Goal: Communication & Community: Ask a question

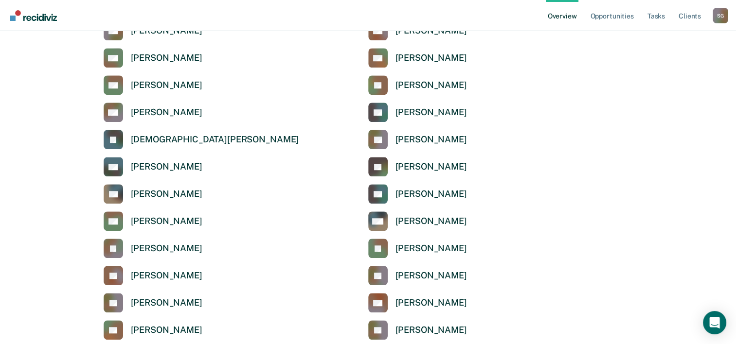
scroll to position [777, 0]
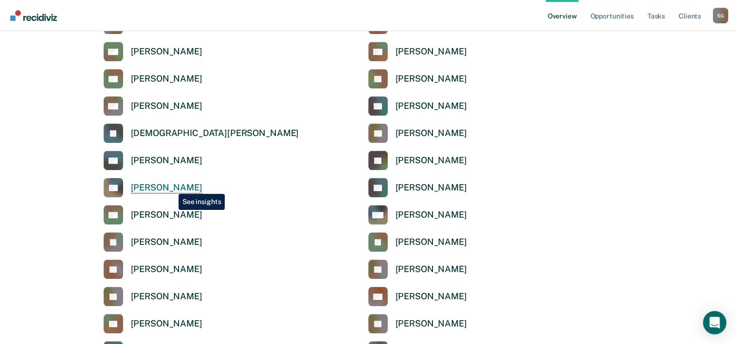
click at [171, 187] on div "[PERSON_NAME]" at bounding box center [166, 187] width 71 height 11
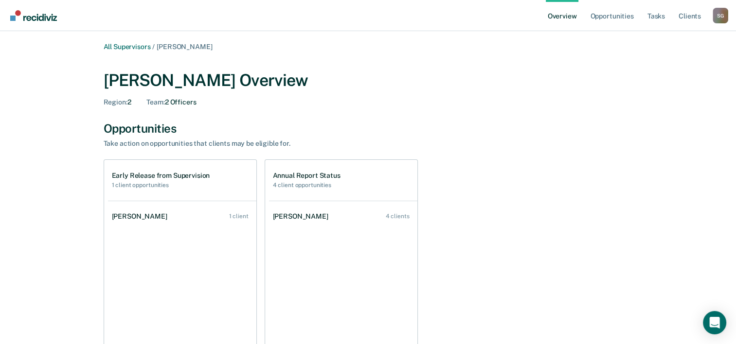
click at [311, 185] on h2 "4 client opportunities" at bounding box center [307, 185] width 68 height 7
click at [147, 180] on div "Early Release from Supervision 1 client opportunities" at bounding box center [161, 180] width 98 height 17
click at [608, 22] on link "Opportunities" at bounding box center [611, 15] width 47 height 31
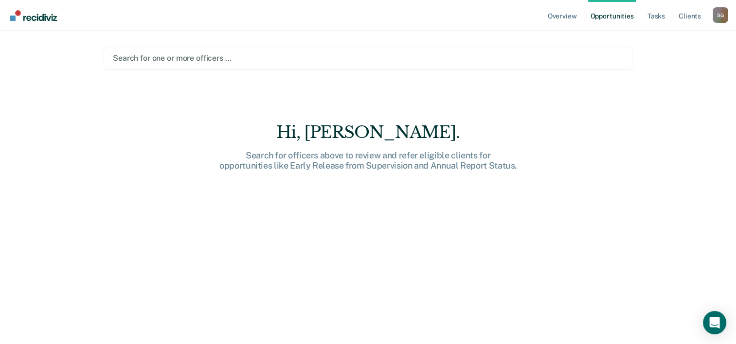
click at [239, 57] on div at bounding box center [368, 58] width 510 height 11
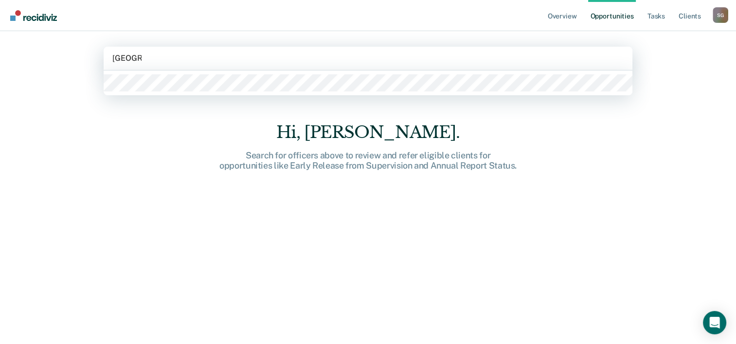
type input "[GEOGRAPHIC_DATA]"
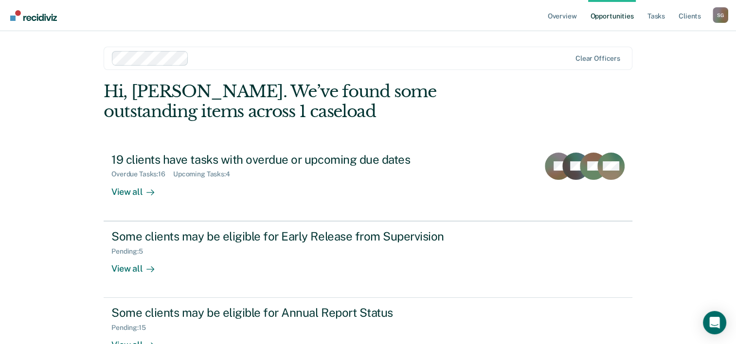
scroll to position [30, 0]
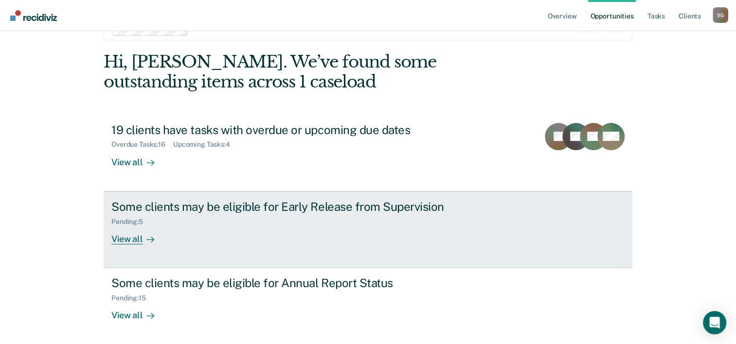
click at [206, 215] on div "Pending : 5" at bounding box center [281, 220] width 341 height 12
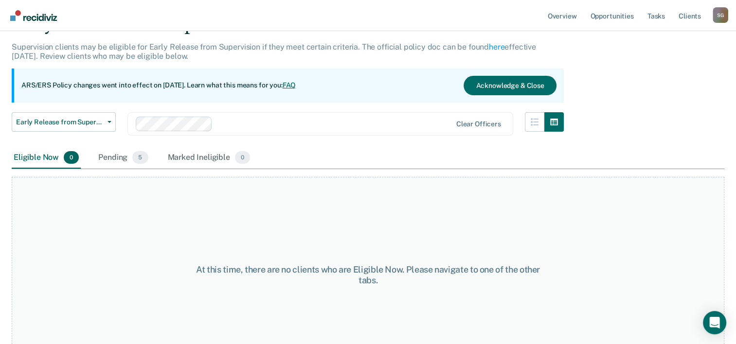
scroll to position [81, 0]
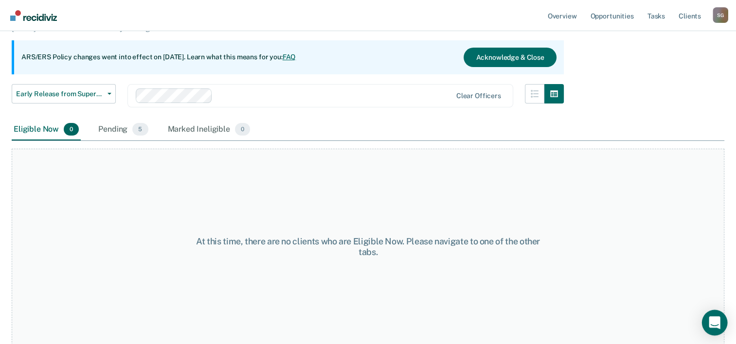
click at [713, 329] on div "Open Intercom Messenger" at bounding box center [715, 323] width 26 height 26
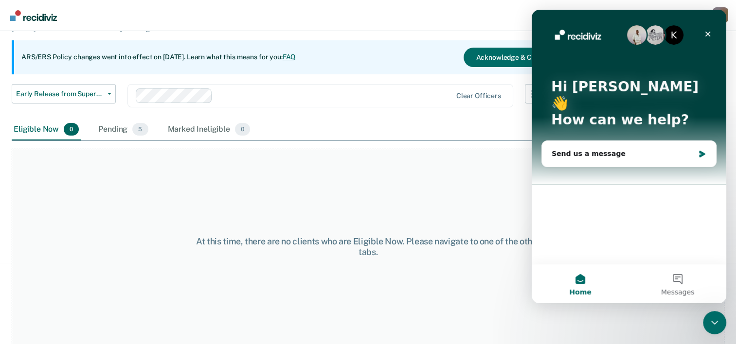
scroll to position [0, 0]
click at [582, 149] on div "Send us a message" at bounding box center [622, 154] width 142 height 10
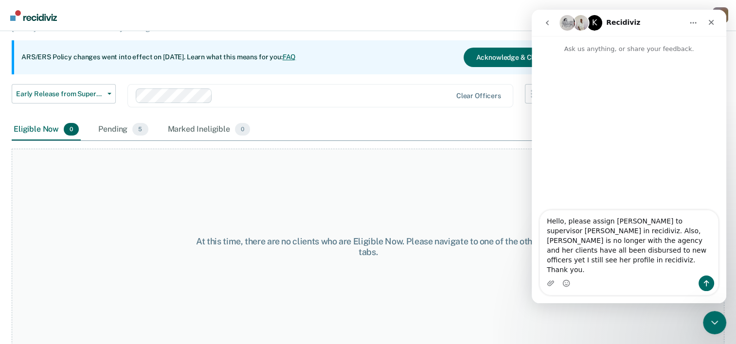
type textarea "Hello, please assign [PERSON_NAME] to supervisor [PERSON_NAME] in recidiviz. Al…"
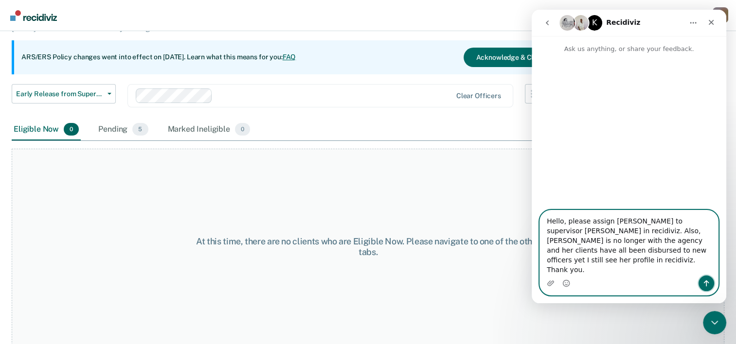
click at [707, 281] on icon "Send a message…" at bounding box center [706, 284] width 8 height 8
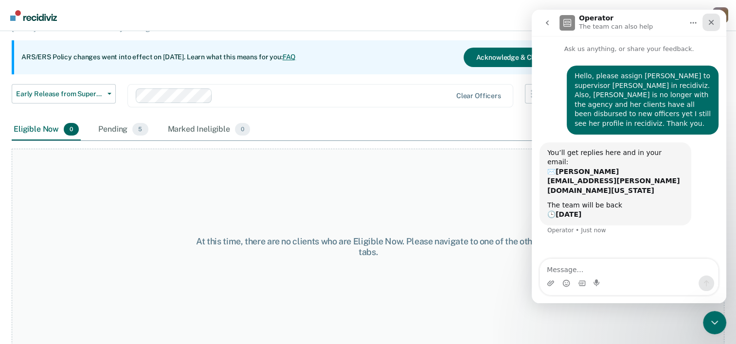
click at [709, 27] on div "Close" at bounding box center [711, 23] width 18 height 18
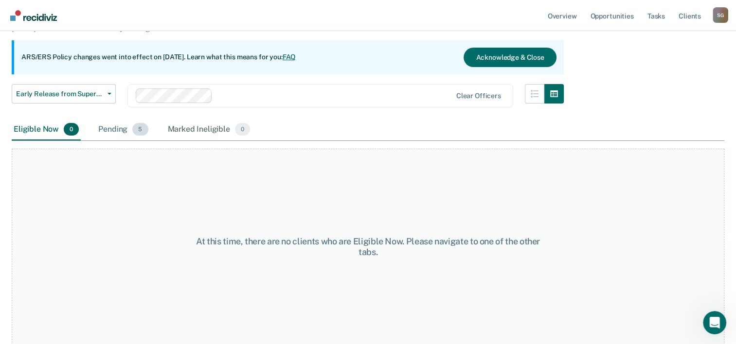
click at [142, 126] on span "5" at bounding box center [140, 129] width 16 height 13
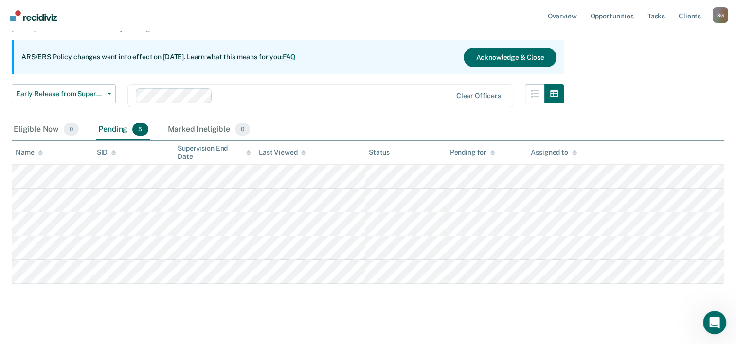
click at [296, 55] on link "FAQ" at bounding box center [290, 57] width 14 height 8
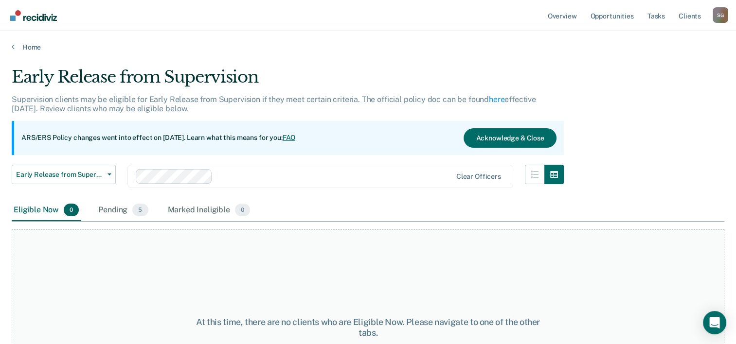
click at [15, 60] on main "Early Release from Supervision Supervision clients may be eligible for Early Re…" at bounding box center [368, 197] width 736 height 290
click at [29, 45] on link "Home" at bounding box center [368, 47] width 712 height 9
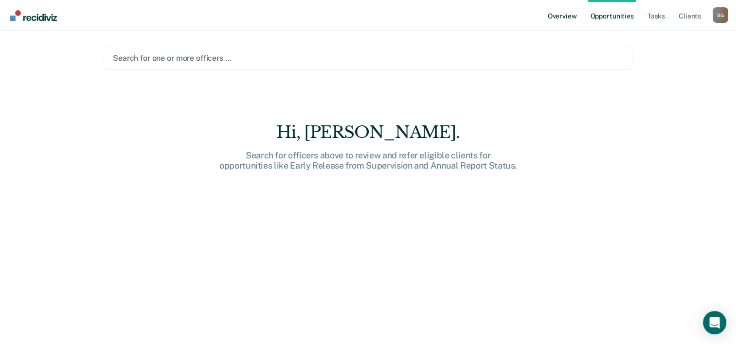
click at [564, 19] on link "Overview" at bounding box center [562, 15] width 33 height 31
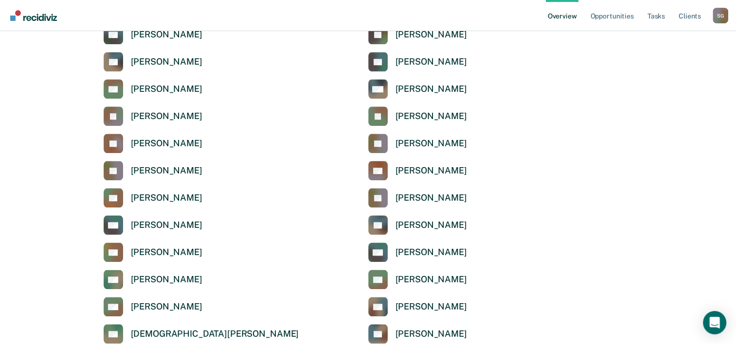
scroll to position [1204, 0]
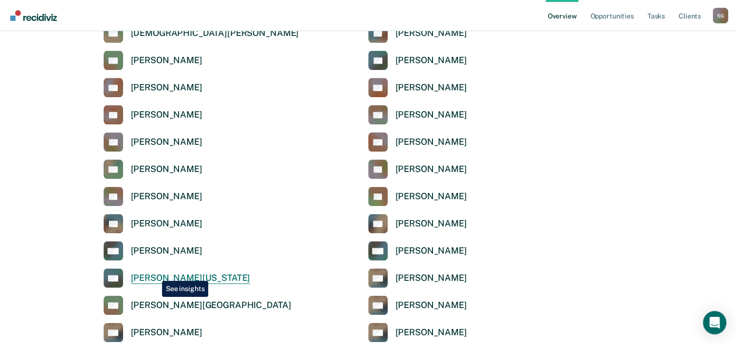
click at [155, 274] on div "[PERSON_NAME][US_STATE]" at bounding box center [191, 278] width 120 height 11
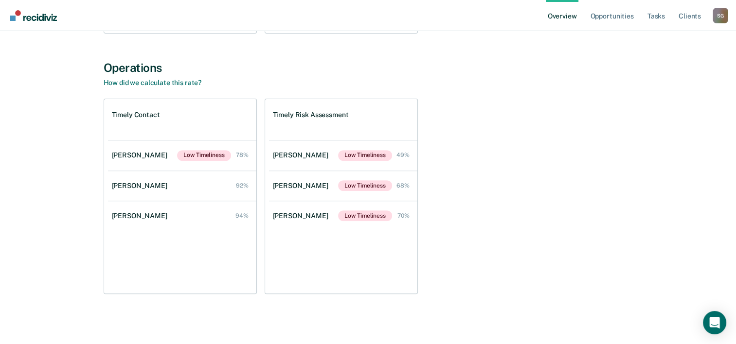
scroll to position [20, 0]
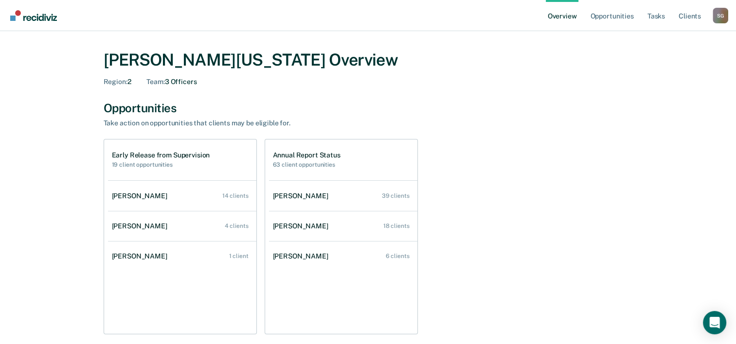
click at [554, 18] on link "Overview" at bounding box center [562, 15] width 33 height 31
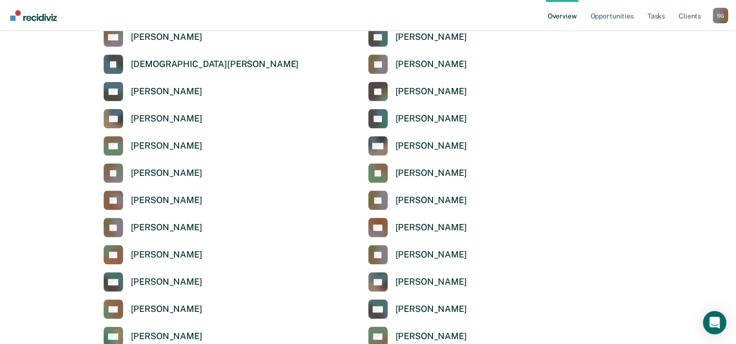
scroll to position [844, 0]
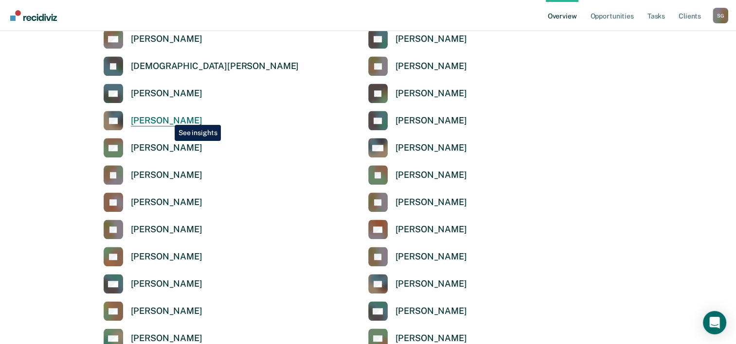
click at [167, 118] on div "[PERSON_NAME]" at bounding box center [166, 120] width 71 height 11
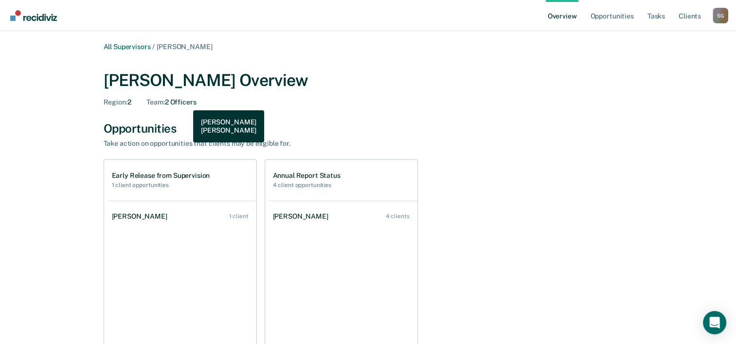
click at [186, 103] on div "Team : 2 Officers" at bounding box center [171, 102] width 50 height 8
click at [188, 101] on div "Team : 2 Officers" at bounding box center [171, 102] width 50 height 8
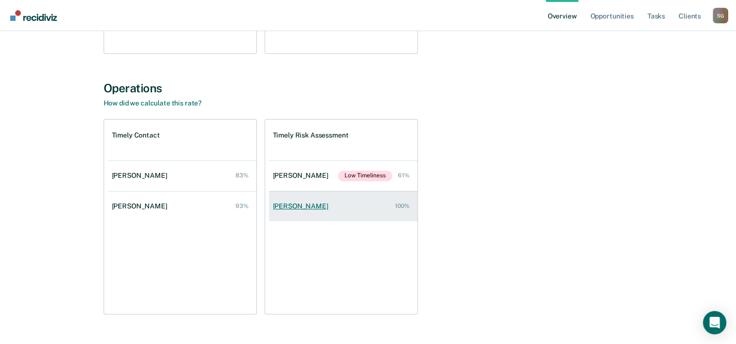
click at [327, 207] on link "Daphne Turner 100%" at bounding box center [343, 207] width 148 height 28
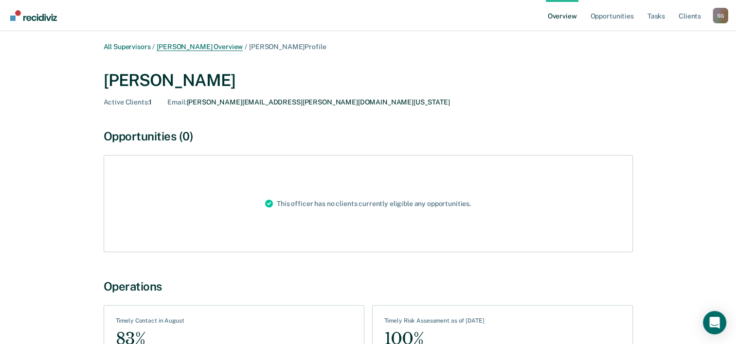
click at [187, 48] on link "[PERSON_NAME] Overview" at bounding box center [200, 47] width 86 height 8
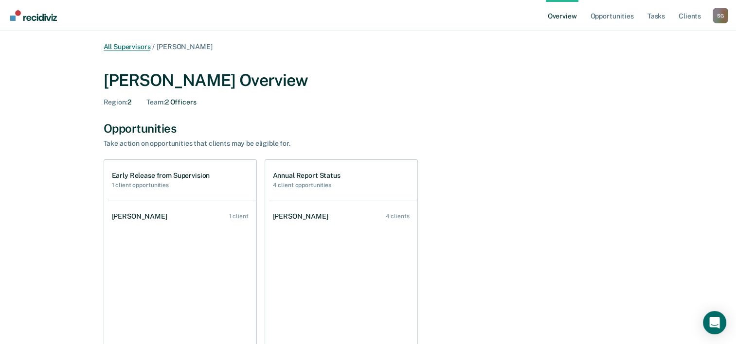
click at [134, 44] on link "All Supervisors" at bounding box center [127, 47] width 47 height 8
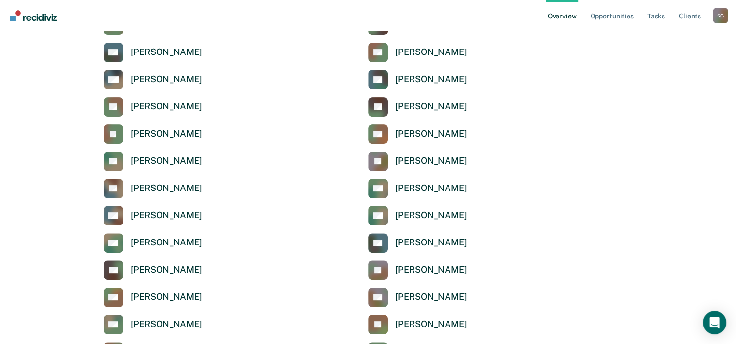
scroll to position [602, 0]
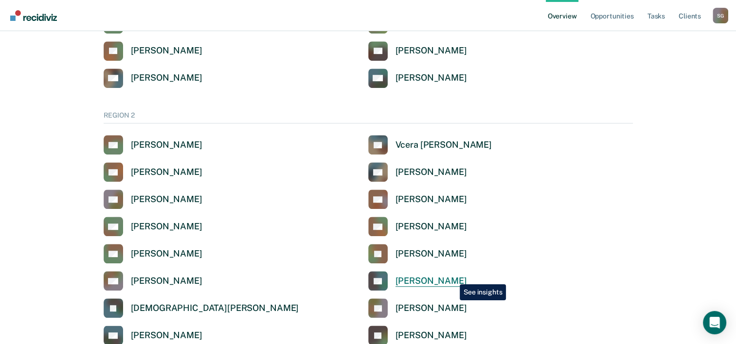
click at [452, 277] on div "[PERSON_NAME]" at bounding box center [430, 281] width 71 height 11
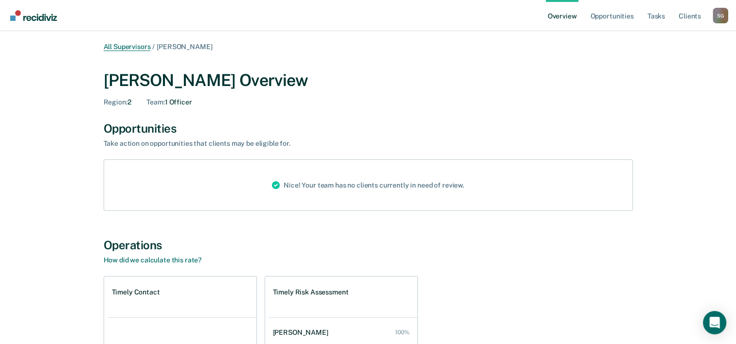
click at [142, 45] on link "All Supervisors" at bounding box center [127, 47] width 47 height 8
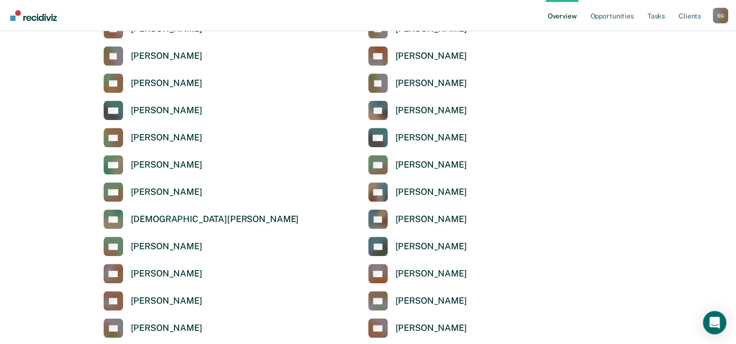
scroll to position [1000, 0]
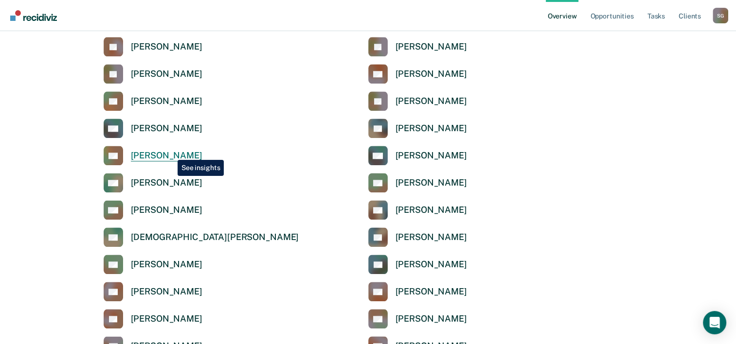
click at [170, 153] on div "[PERSON_NAME]" at bounding box center [166, 155] width 71 height 11
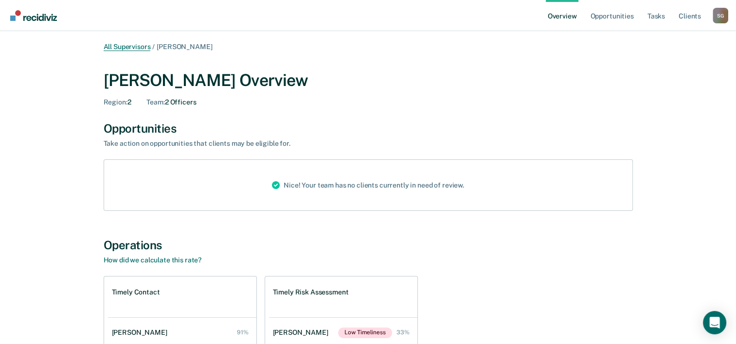
click at [124, 49] on link "All Supervisors" at bounding box center [127, 47] width 47 height 8
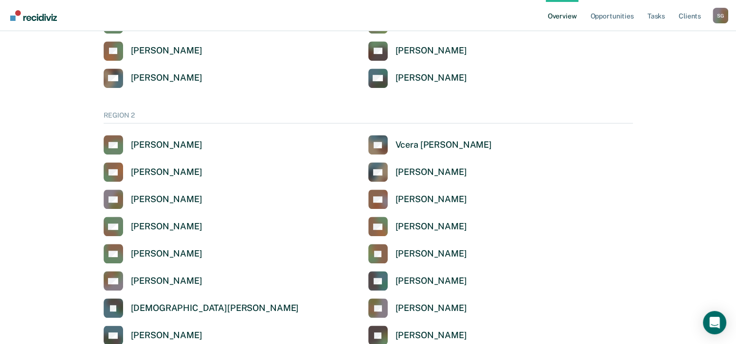
scroll to position [903, 0]
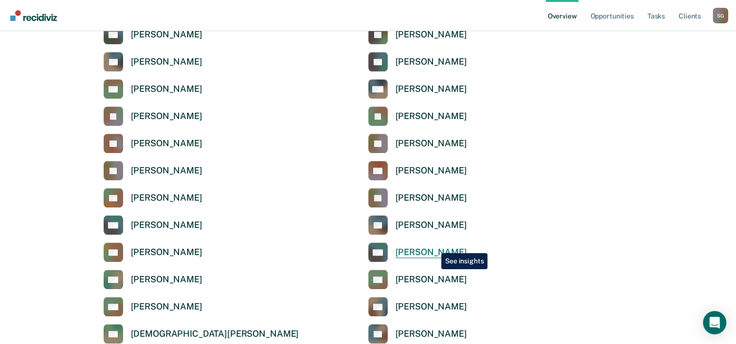
click at [434, 246] on link "AM Alfrida Moland" at bounding box center [417, 252] width 99 height 19
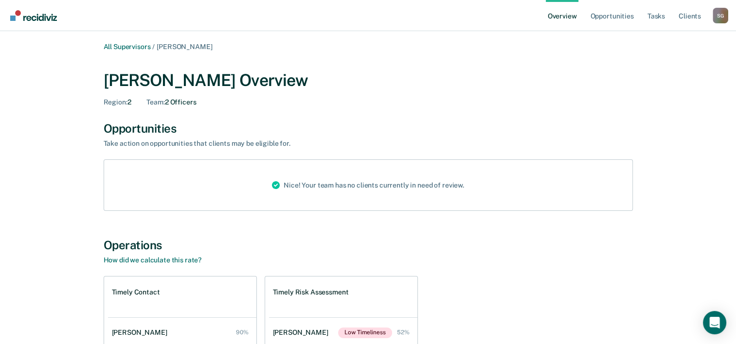
scroll to position [177, 0]
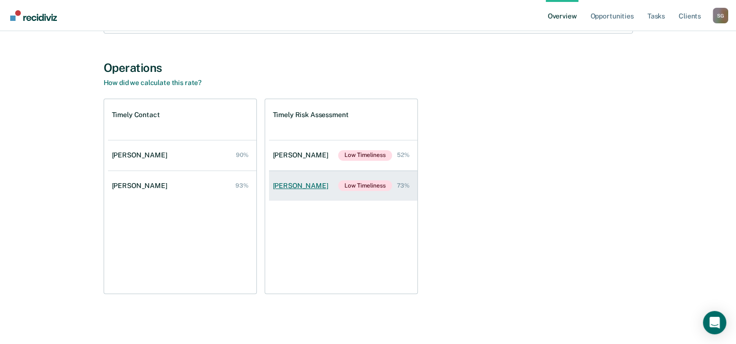
click at [295, 182] on div "Devyn Mcgrath" at bounding box center [302, 186] width 59 height 8
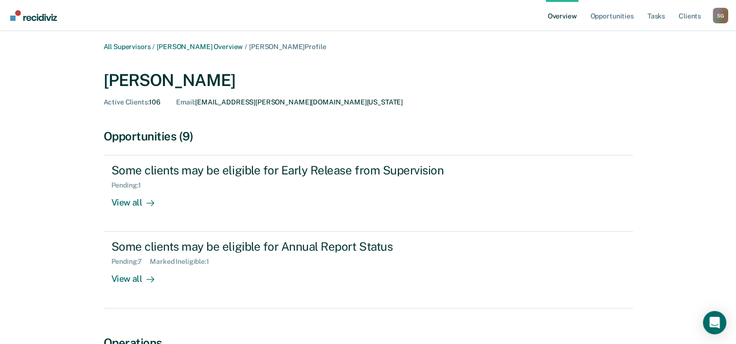
click at [734, 305] on main "All Supervisors / Alfrida Moland Overview / Devyn Mcgrath Profile Devyn Mcgrath…" at bounding box center [368, 253] width 736 height 444
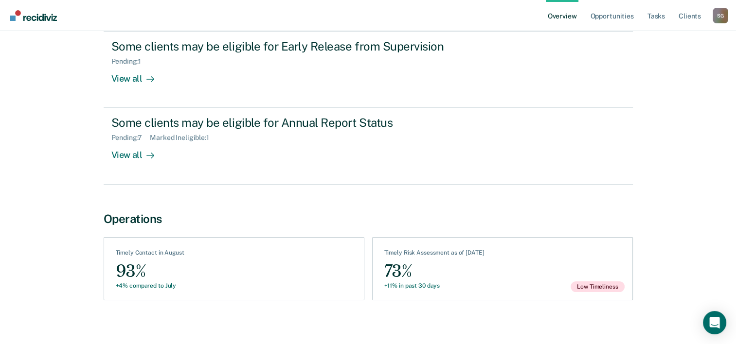
scroll to position [130, 0]
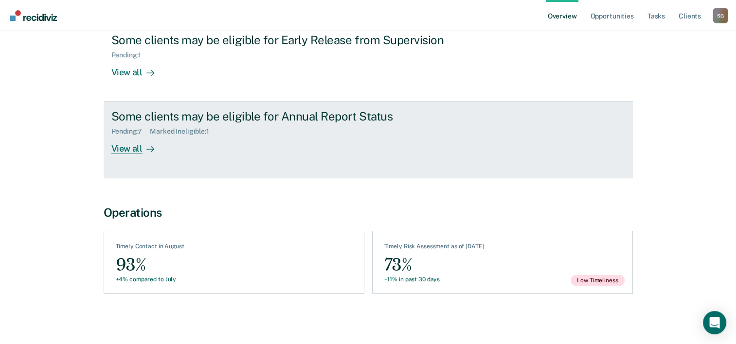
click at [141, 153] on div "View all" at bounding box center [138, 145] width 54 height 19
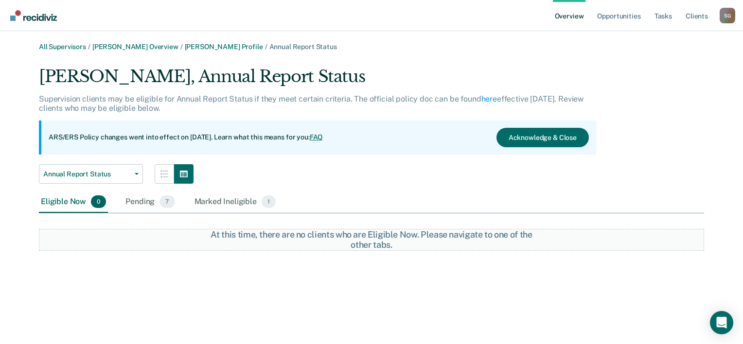
click at [740, 305] on main "All Supervisors / Alfrida Moland Overview / Devyn Mcgrath Profile / Annual Repo…" at bounding box center [371, 187] width 743 height 313
click at [226, 204] on div "Marked Ineligible 1" at bounding box center [236, 202] width 86 height 21
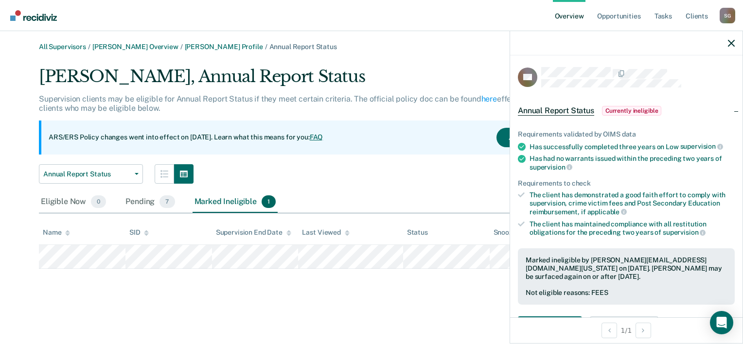
click at [242, 189] on div "Devyn Mcgrath, Annual Report Status Supervision clients may be eligible for Ann…" at bounding box center [371, 168] width 665 height 202
click at [151, 201] on div "Pending 7" at bounding box center [150, 202] width 53 height 21
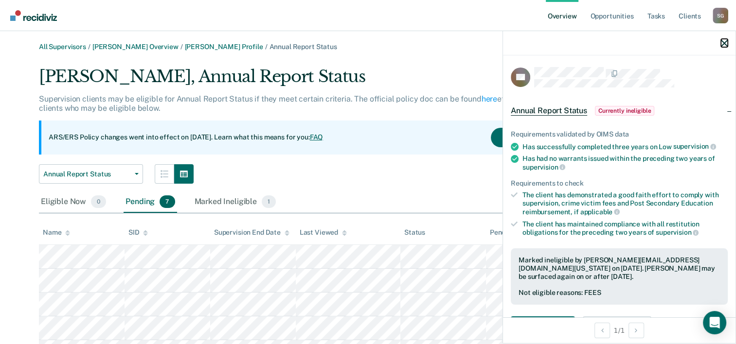
click at [723, 43] on icon "button" at bounding box center [724, 43] width 7 height 7
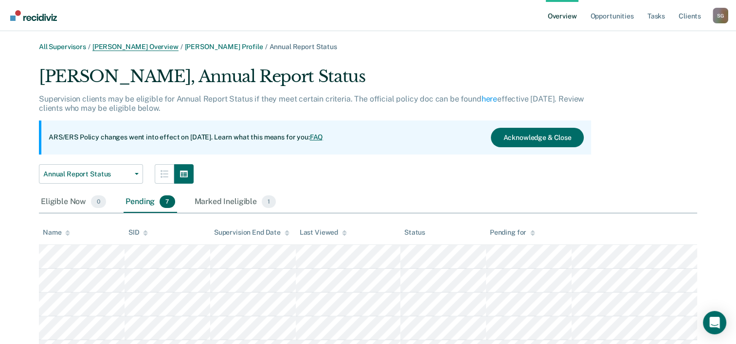
click at [130, 47] on link "Alfrida Moland Overview" at bounding box center [135, 47] width 86 height 8
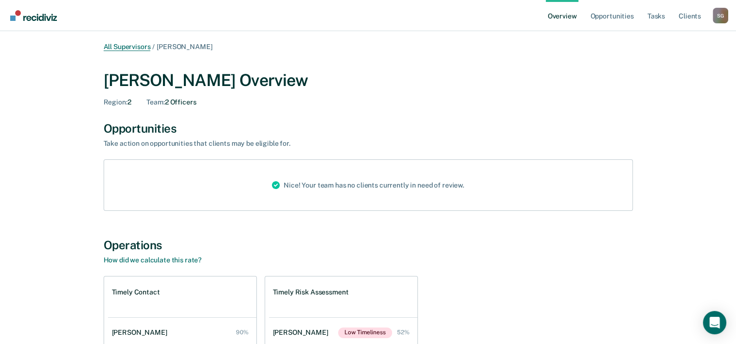
click at [128, 44] on link "All Supervisors" at bounding box center [127, 47] width 47 height 8
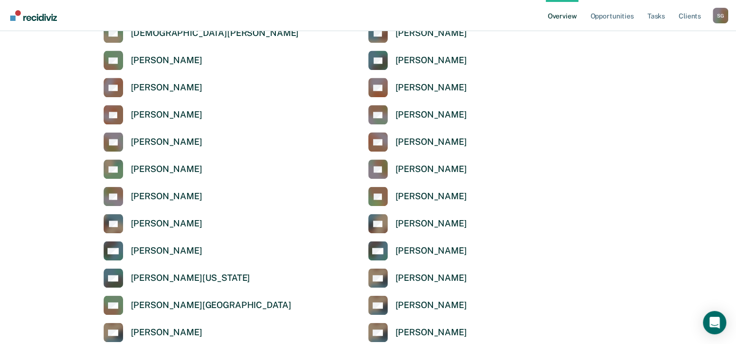
scroll to position [1506, 0]
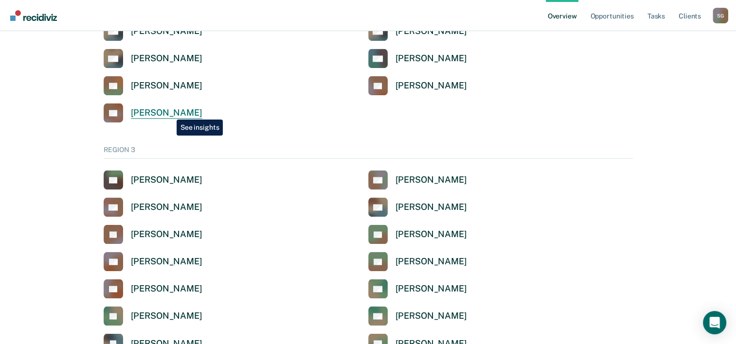
click at [169, 112] on div "[PERSON_NAME]" at bounding box center [166, 112] width 71 height 11
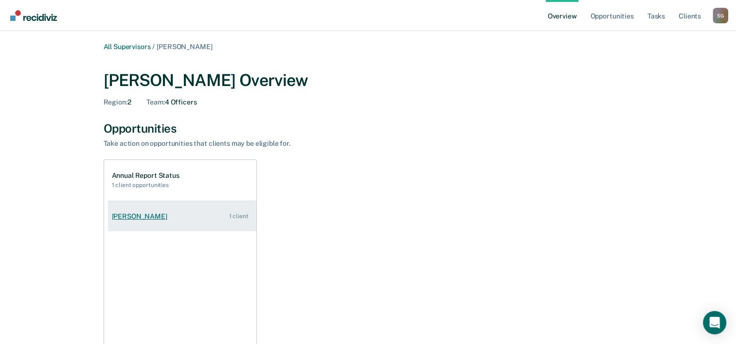
click at [128, 213] on div "Anthony Williams" at bounding box center [141, 217] width 59 height 8
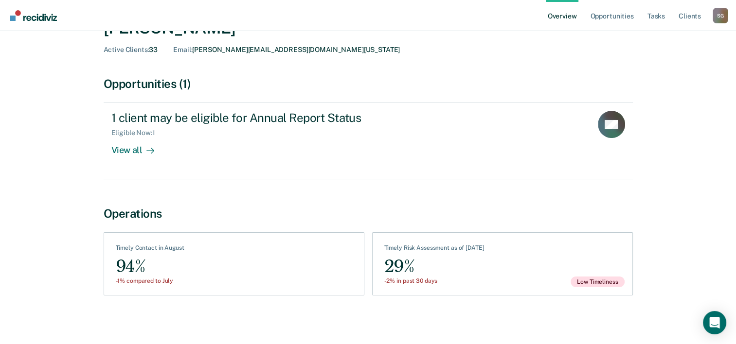
scroll to position [54, 0]
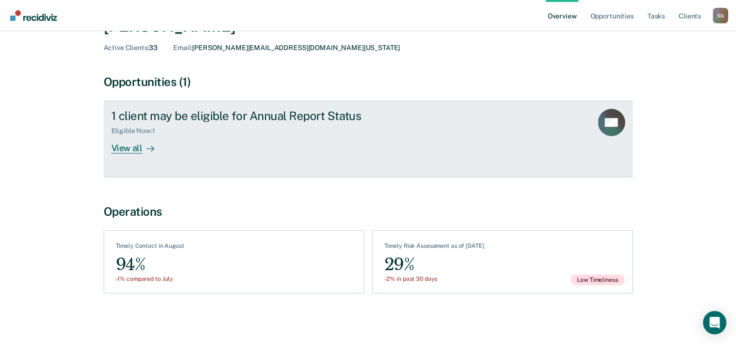
click at [384, 152] on div "1 client may be eligible for Annual Report Status Eligible Now : 1 View all" at bounding box center [293, 131] width 365 height 45
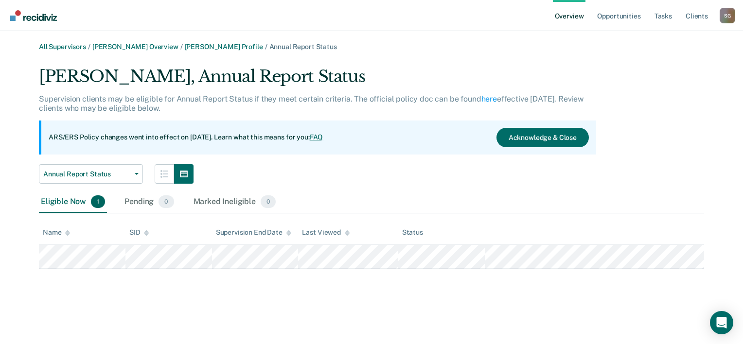
click at [741, 49] on main "All Supervisors / Shanora Zeno Overview / Anthony Williams Profile / Annual Rep…" at bounding box center [371, 187] width 743 height 313
click at [737, 39] on main "All Supervisors / Shanora Zeno Overview / Anthony Williams Profile / Annual Rep…" at bounding box center [371, 187] width 743 height 313
click at [61, 43] on link "All Supervisors" at bounding box center [62, 47] width 47 height 8
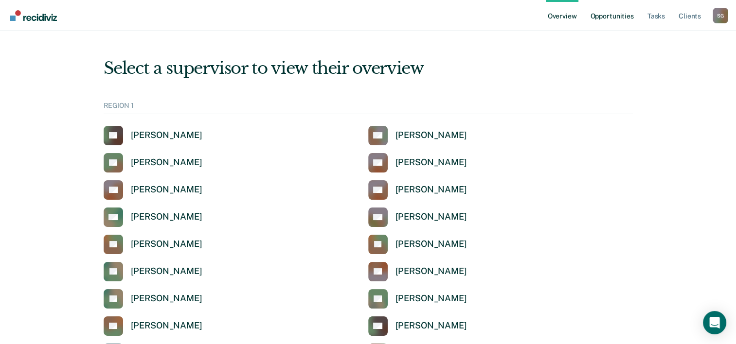
click at [613, 21] on link "Opportunities" at bounding box center [611, 15] width 47 height 31
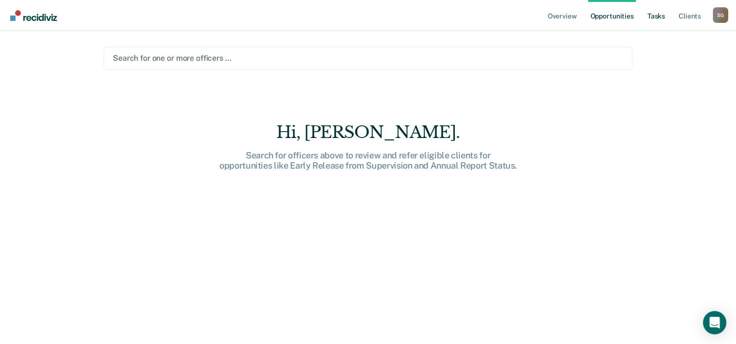
click at [659, 16] on link "Tasks" at bounding box center [655, 15] width 21 height 31
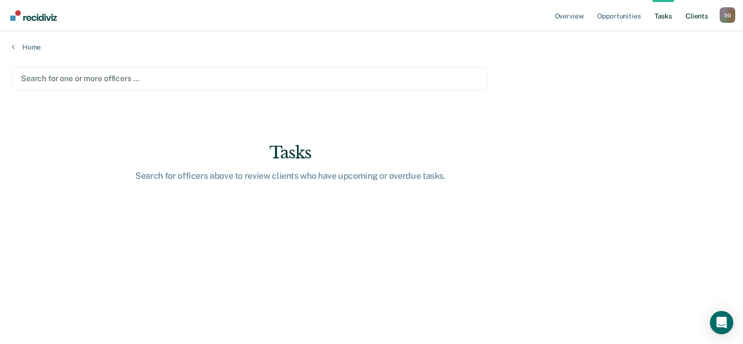
click at [694, 21] on link "Client s" at bounding box center [697, 15] width 26 height 31
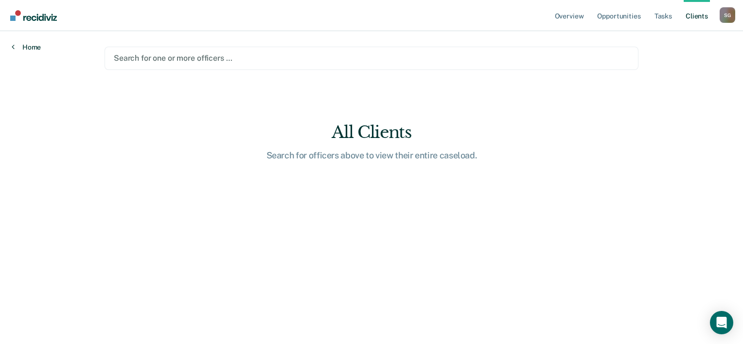
click at [26, 51] on link "Home" at bounding box center [26, 47] width 29 height 9
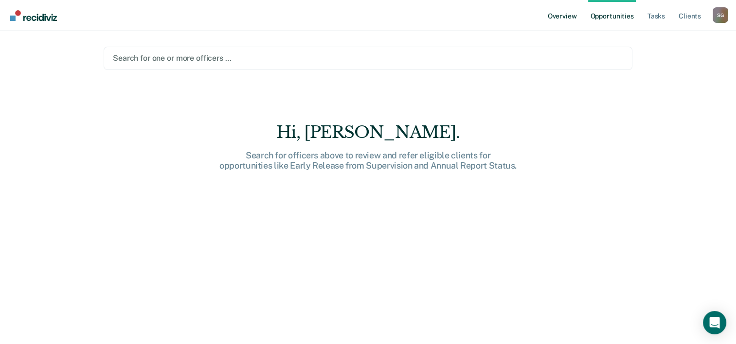
click at [564, 20] on link "Overview" at bounding box center [562, 15] width 33 height 31
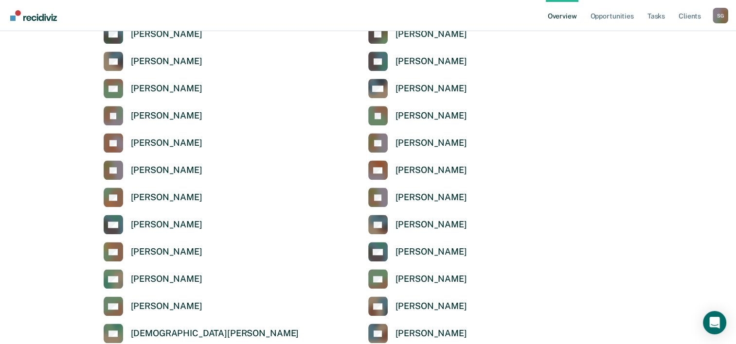
scroll to position [889, 0]
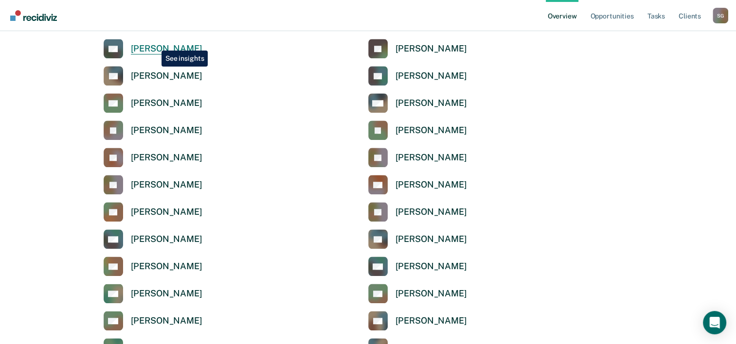
click at [154, 43] on div "[PERSON_NAME]" at bounding box center [166, 48] width 71 height 11
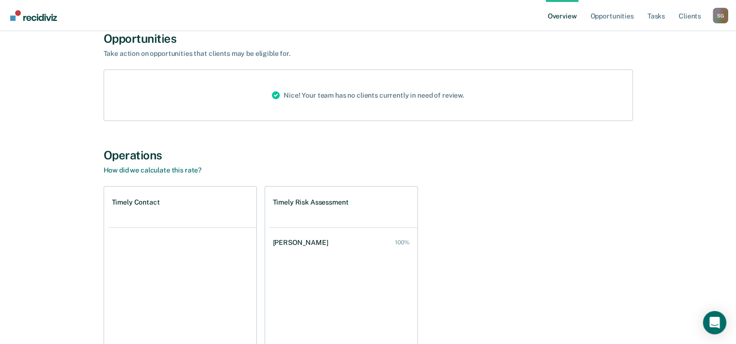
scroll to position [97, 0]
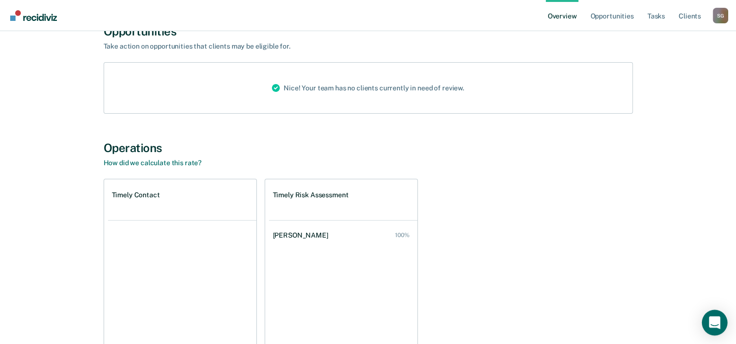
click at [710, 322] on icon "Open Intercom Messenger" at bounding box center [714, 323] width 11 height 13
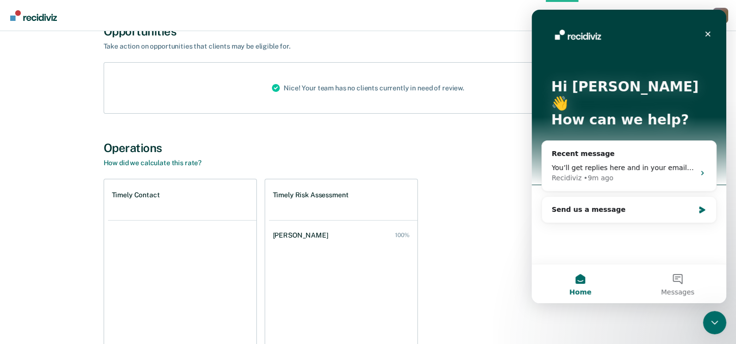
scroll to position [0, 0]
click at [627, 205] on div "Send us a message" at bounding box center [622, 210] width 142 height 10
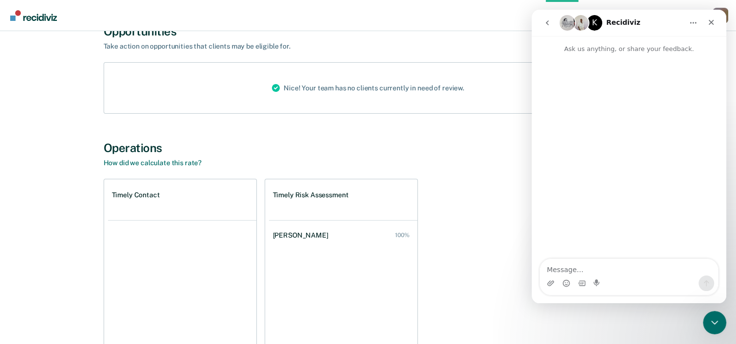
click at [576, 265] on textarea "Message…" at bounding box center [629, 267] width 178 height 17
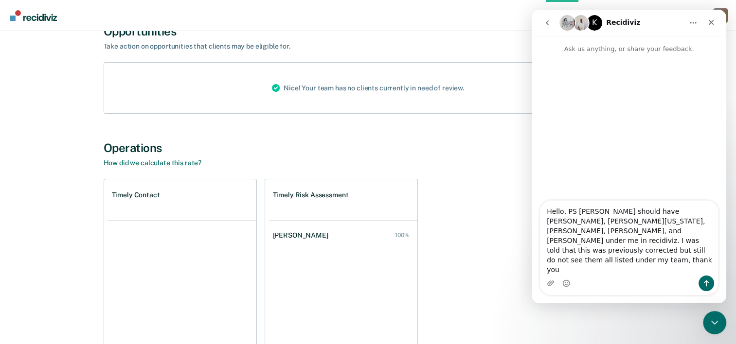
type textarea "Hello, PS Shantel Gary should have Tiffany Gorins, Sharon Washington, Alfrida M…"
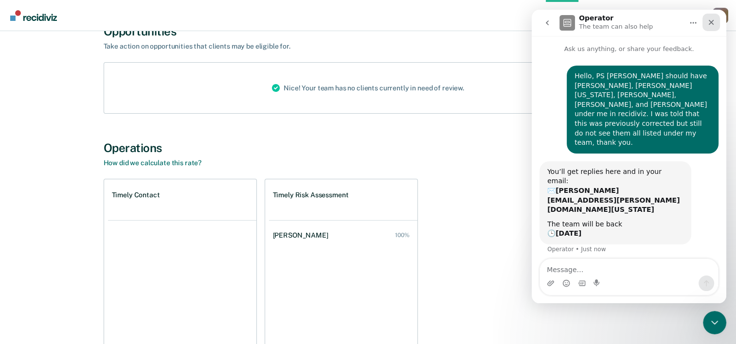
click at [710, 26] on icon "Close" at bounding box center [711, 22] width 8 height 8
